Goal: Task Accomplishment & Management: Complete application form

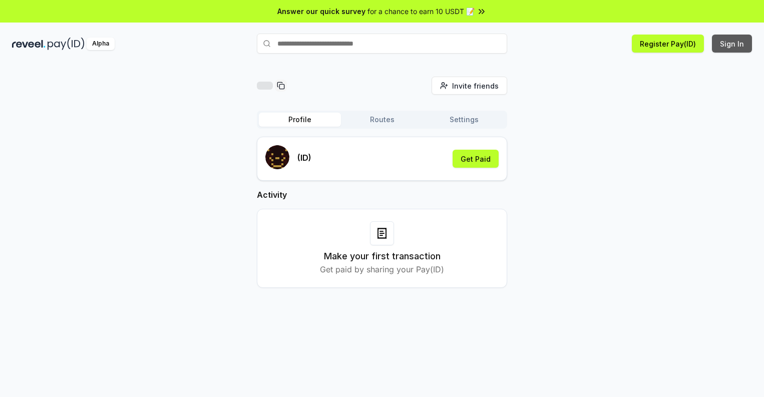
click at [732, 44] on button "Sign In" at bounding box center [732, 44] width 40 height 18
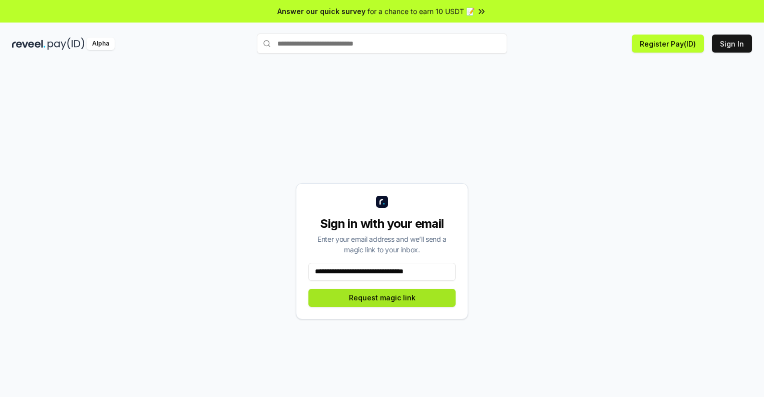
type input "**********"
click at [382, 297] on button "Request magic link" at bounding box center [381, 298] width 147 height 18
